Goal: Information Seeking & Learning: Learn about a topic

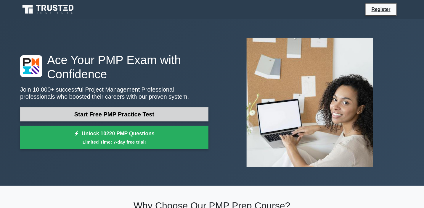
click at [164, 108] on link "Start Free PMP Practice Test" at bounding box center [114, 114] width 188 height 14
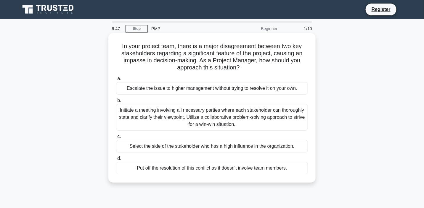
click at [302, 79] on label "a. Escalate the issue to higher management without trying to resolve it on your…" at bounding box center [212, 85] width 192 height 20
click at [116, 79] on input "a. Escalate the issue to higher management without trying to resolve it on your…" at bounding box center [116, 79] width 0 height 4
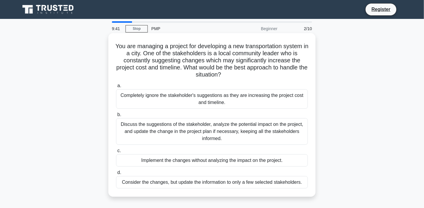
click at [307, 76] on h5 "You are managing a project for developing a new transportation system in a city…" at bounding box center [211, 61] width 193 height 36
drag, startPoint x: 307, startPoint y: 76, endPoint x: 310, endPoint y: 80, distance: 4.5
click at [309, 80] on div "You are managing a project for developing a new transportation system in a city…" at bounding box center [212, 115] width 202 height 159
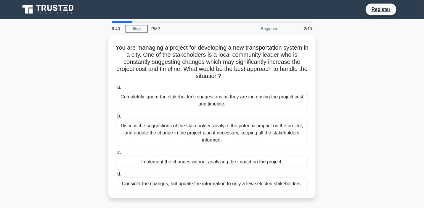
drag, startPoint x: 313, startPoint y: 80, endPoint x: 317, endPoint y: 82, distance: 4.5
click at [317, 82] on div "You are managing a project for developing a new transportation system in a city…" at bounding box center [212, 120] width 391 height 171
drag, startPoint x: 320, startPoint y: 86, endPoint x: 322, endPoint y: 91, distance: 5.6
click at [322, 91] on div "You are managing a project for developing a new transportation system in a city…" at bounding box center [212, 120] width 391 height 171
drag, startPoint x: 322, startPoint y: 91, endPoint x: 323, endPoint y: 78, distance: 13.3
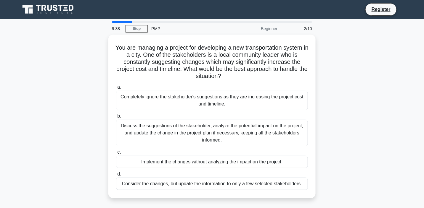
click at [323, 78] on div "You are managing a project for developing a new transportation system in a city…" at bounding box center [212, 120] width 391 height 171
